Goal: Task Accomplishment & Management: Manage account settings

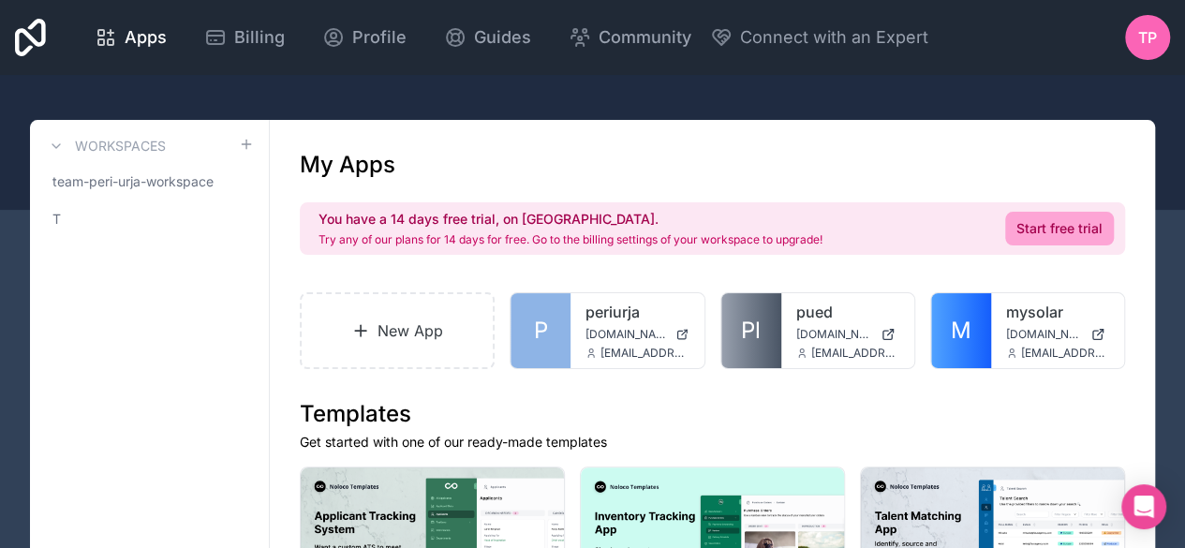
click at [0, 0] on icon at bounding box center [0, 0] width 0 height 0
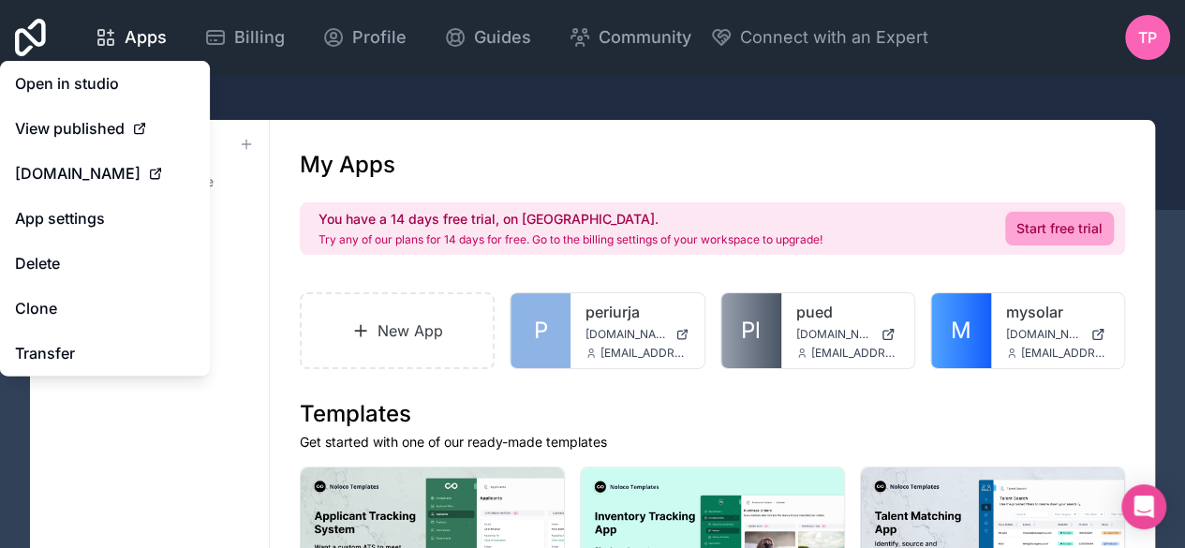
scroll to position [94, 0]
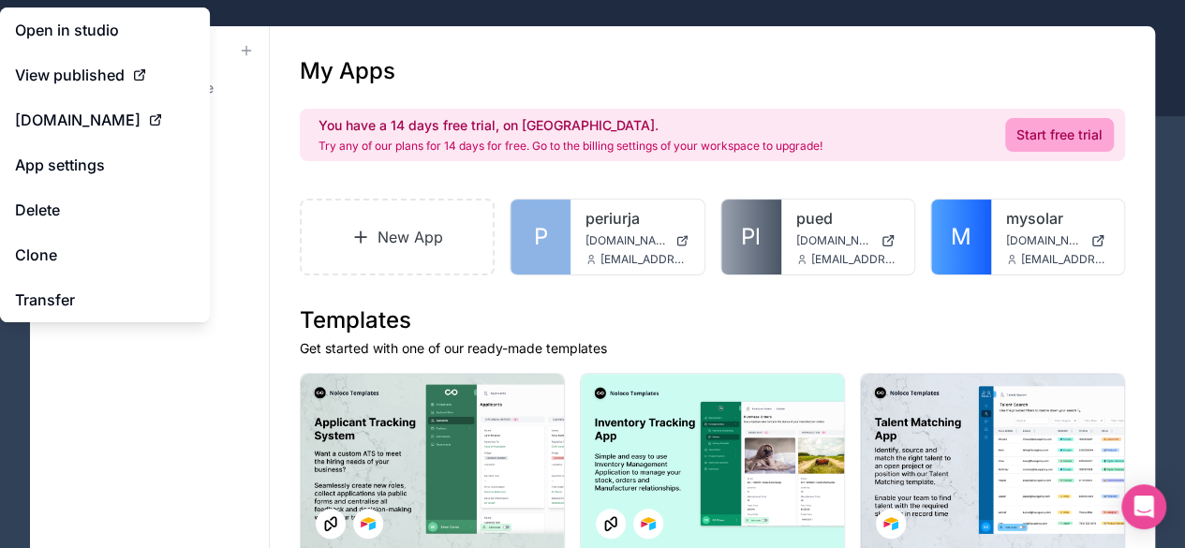
click at [0, 0] on icon at bounding box center [0, 0] width 0 height 0
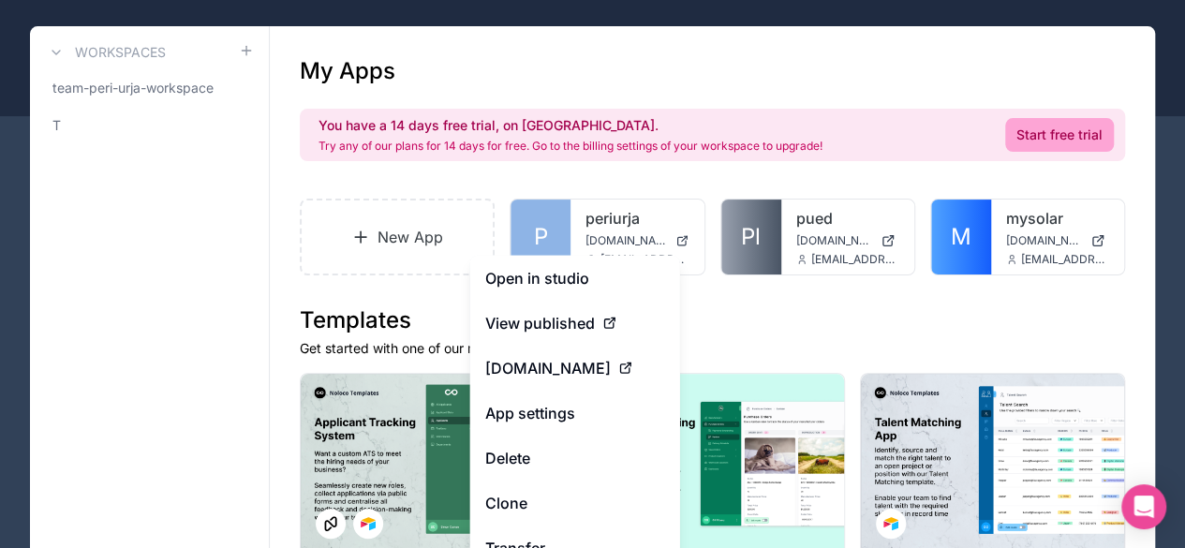
click at [563, 413] on link "App settings" at bounding box center [575, 413] width 210 height 45
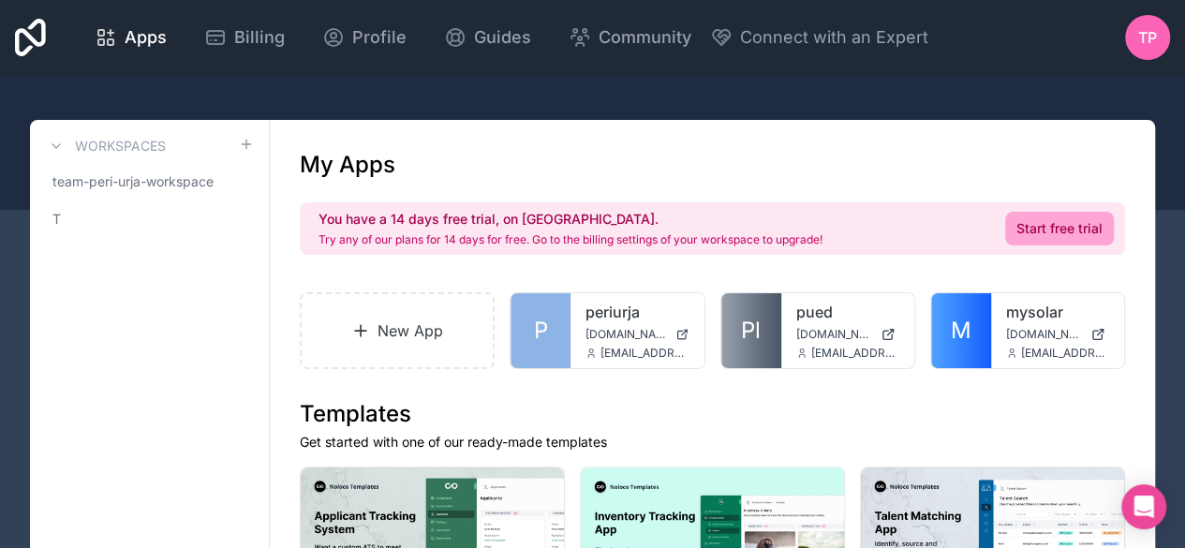
click at [0, 0] on icon at bounding box center [0, 0] width 0 height 0
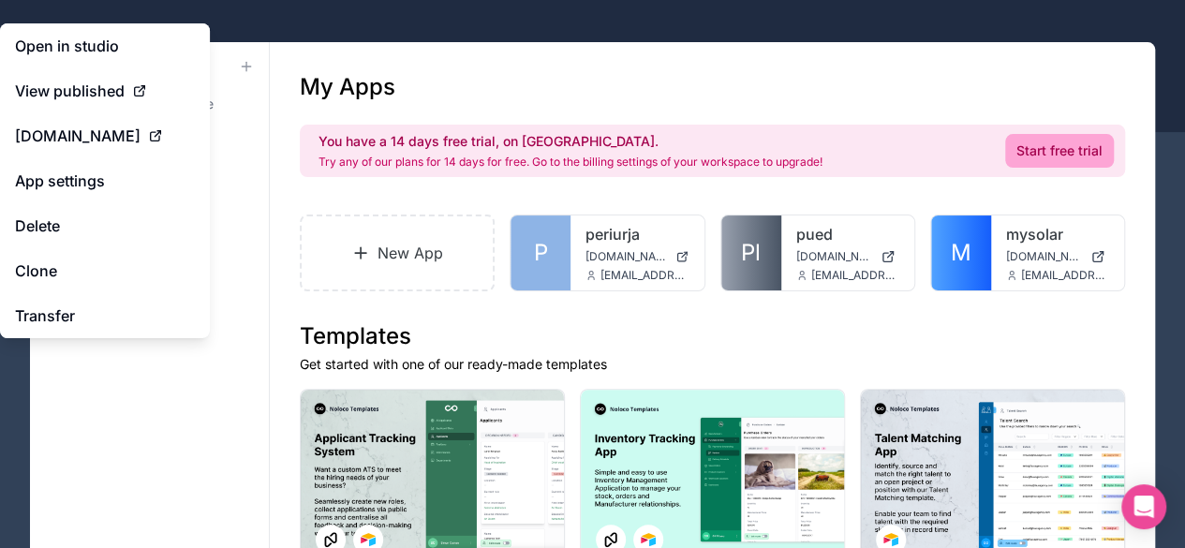
scroll to position [94, 0]
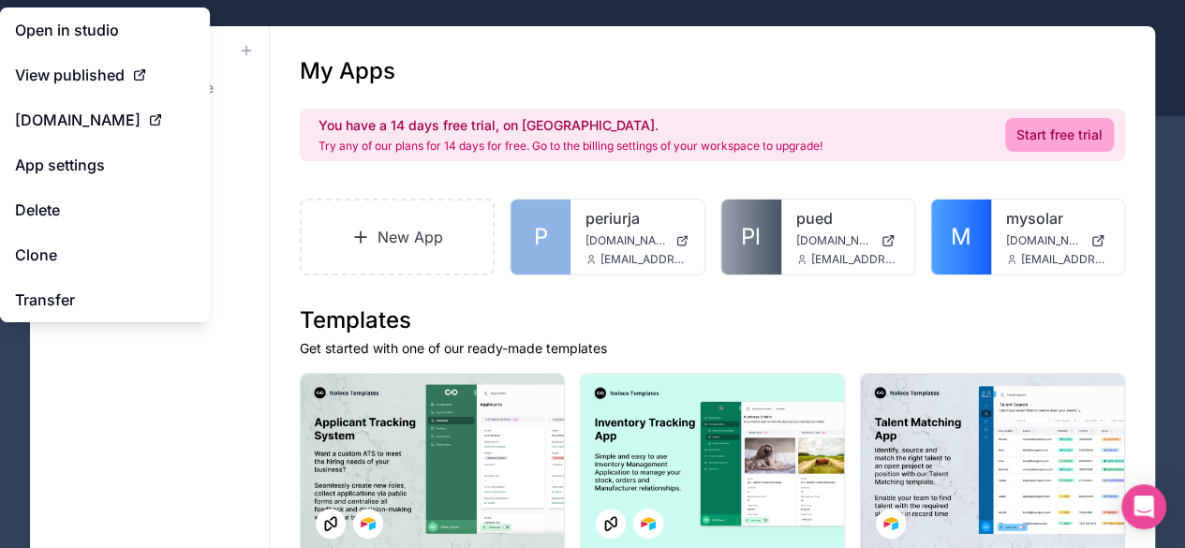
click at [0, 0] on div at bounding box center [0, 0] width 0 height 0
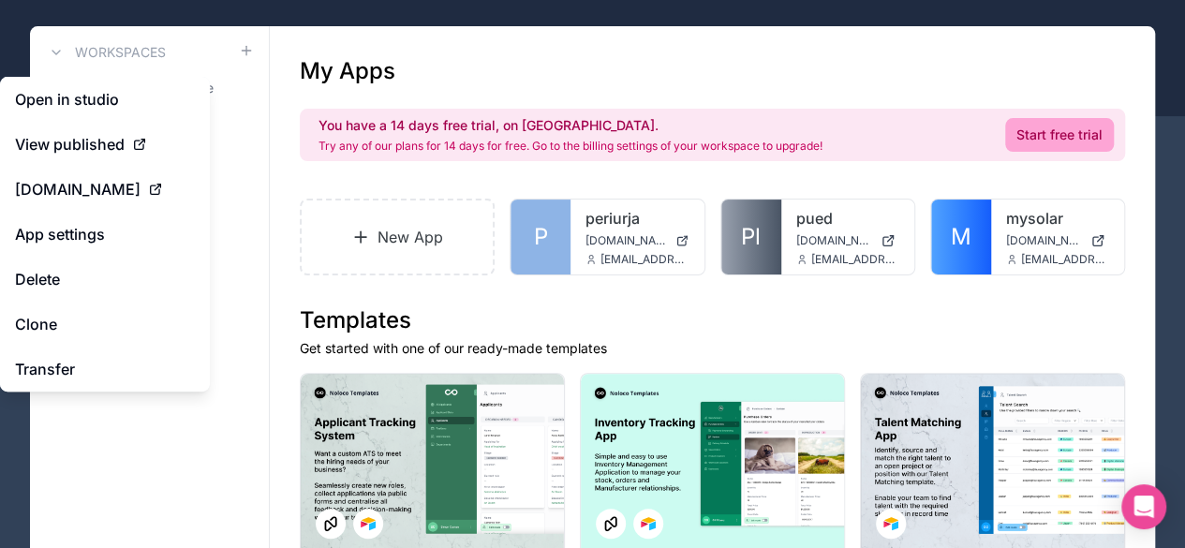
scroll to position [187, 0]
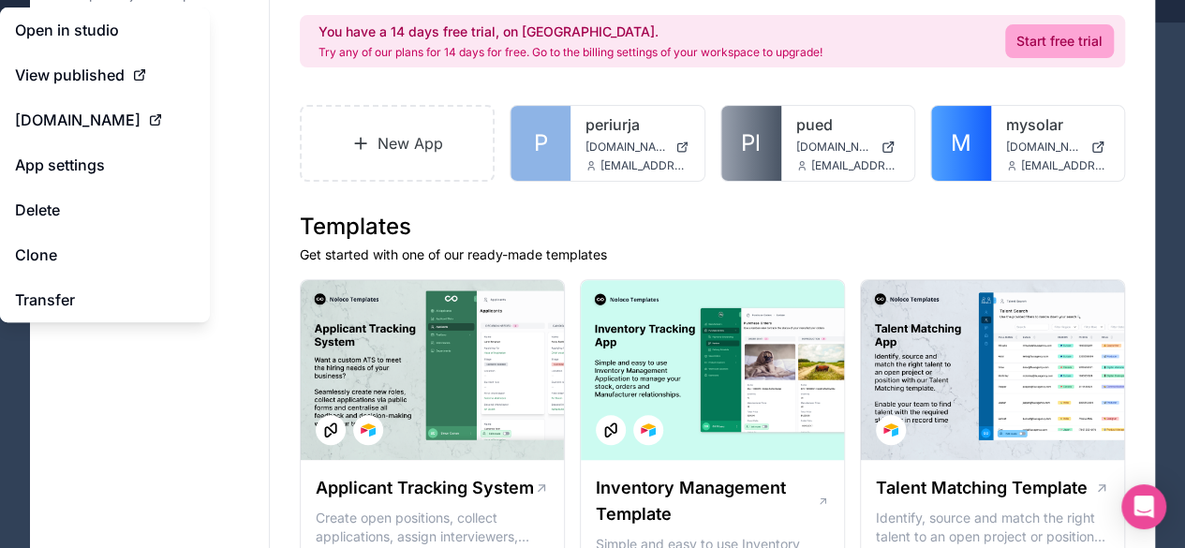
click at [0, 0] on icon at bounding box center [0, 0] width 0 height 0
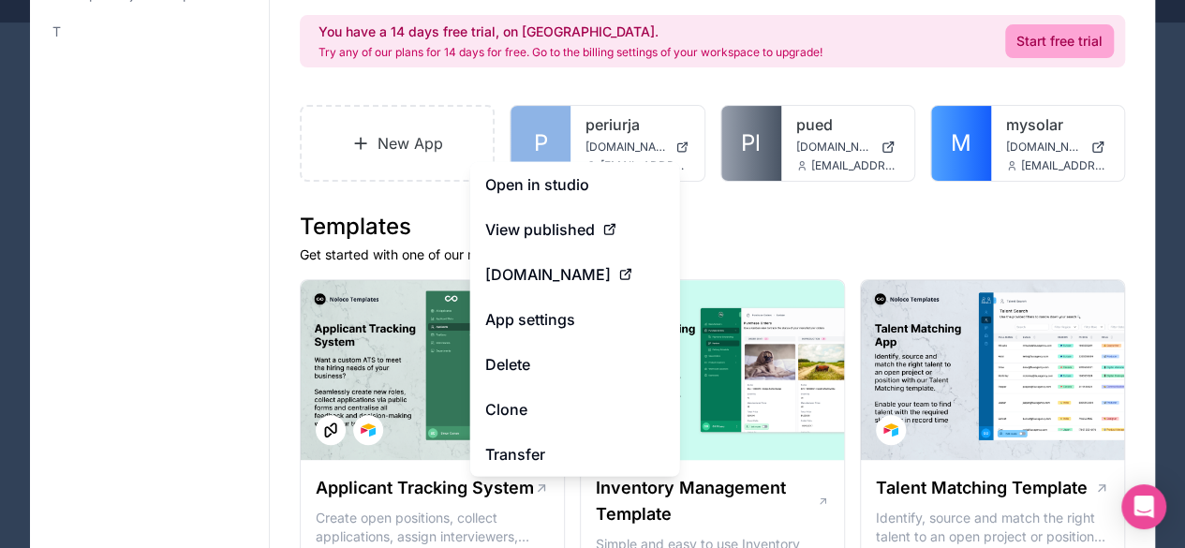
click at [545, 321] on link "App settings" at bounding box center [575, 319] width 210 height 45
